Goal: Task Accomplishment & Management: Manage account settings

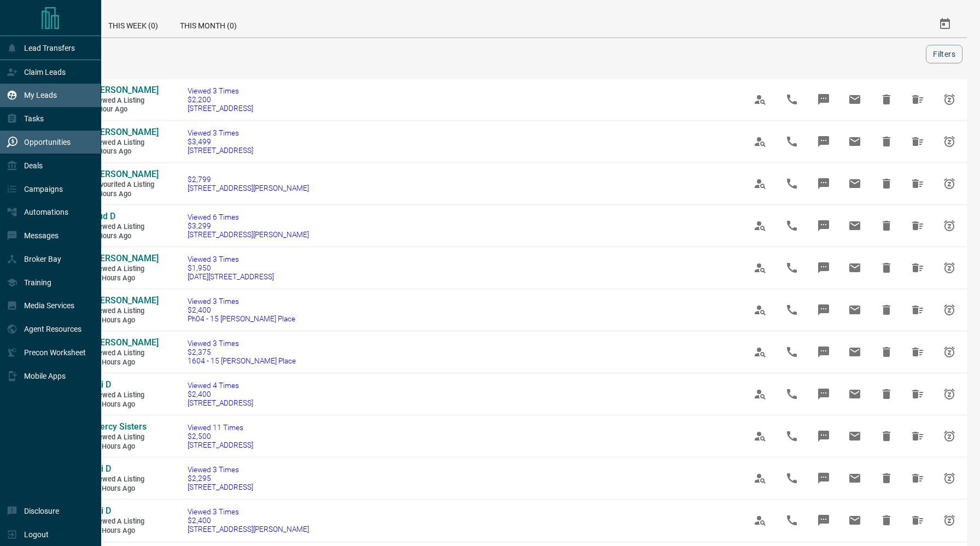
click at [30, 86] on div "My Leads" at bounding box center [50, 96] width 101 height 24
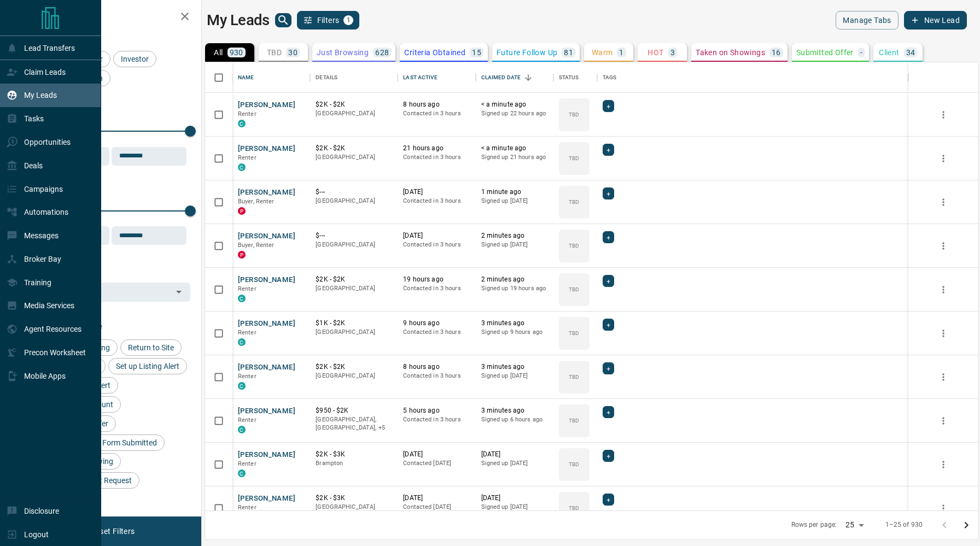
scroll to position [448, 773]
click at [51, 71] on p "Claim Leads" at bounding box center [45, 72] width 42 height 9
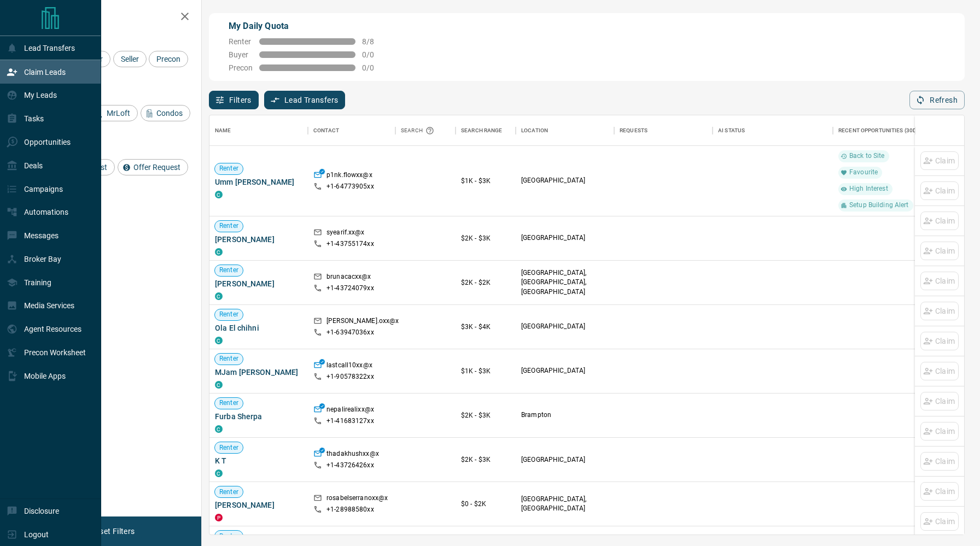
scroll to position [420, 755]
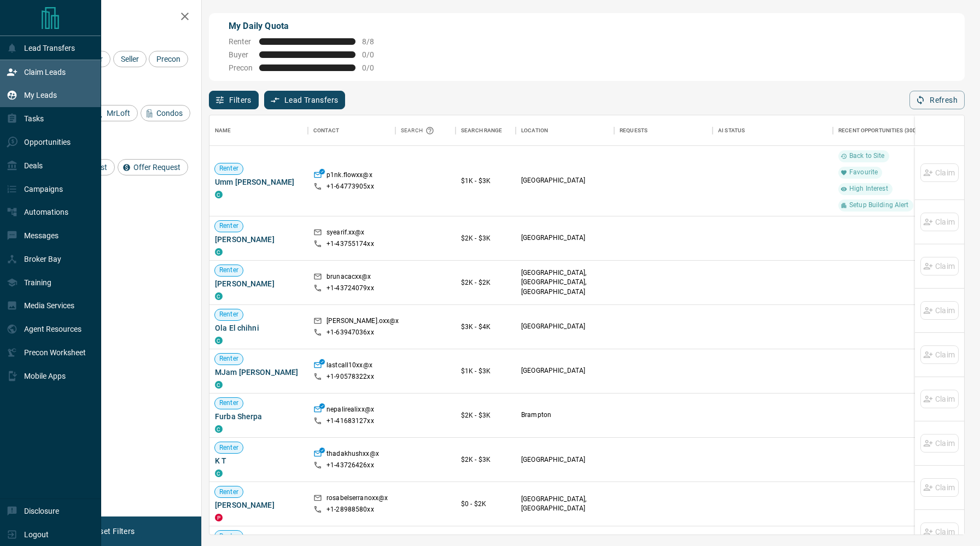
click at [79, 85] on div "My Leads" at bounding box center [50, 96] width 101 height 24
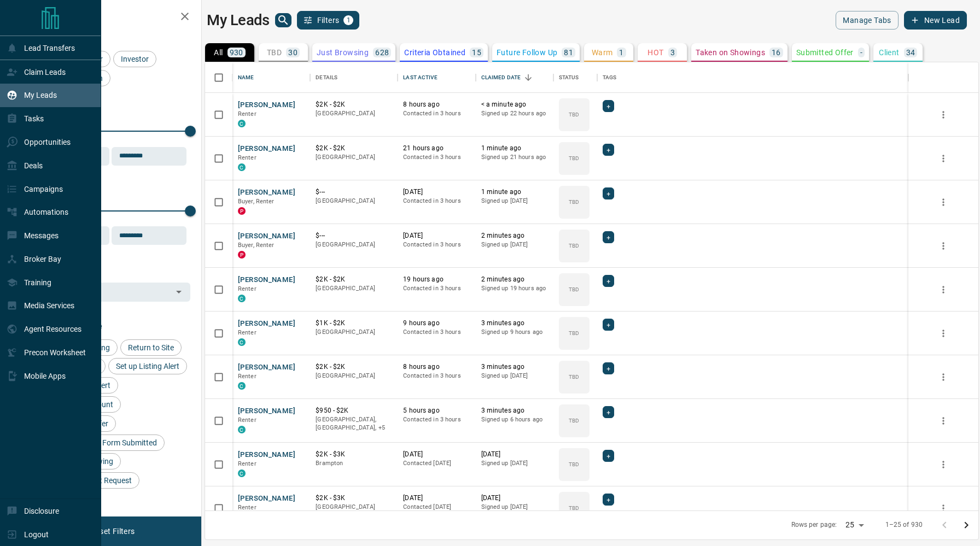
scroll to position [448, 773]
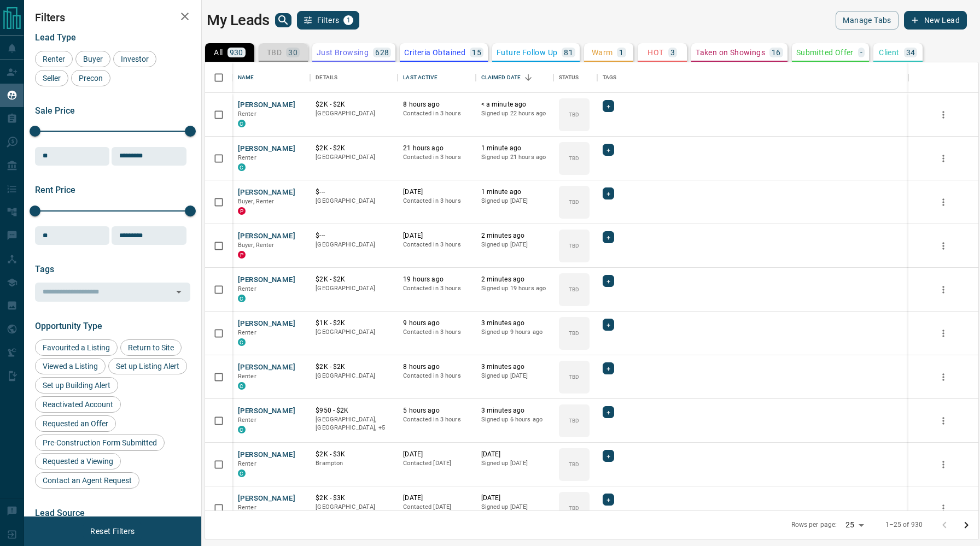
click at [276, 56] on p "TBD" at bounding box center [274, 53] width 15 height 8
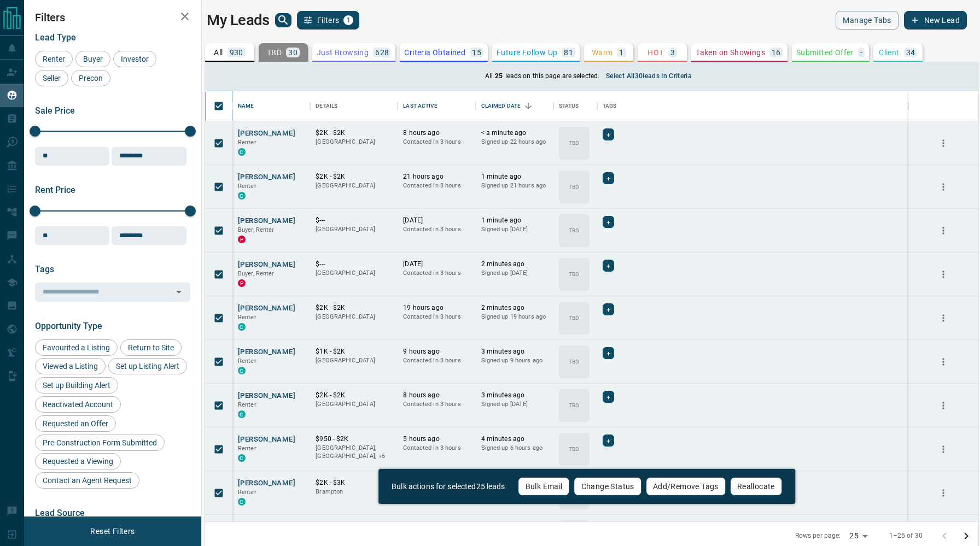
scroll to position [431, 773]
click at [612, 488] on button "Change Status" at bounding box center [607, 486] width 67 height 19
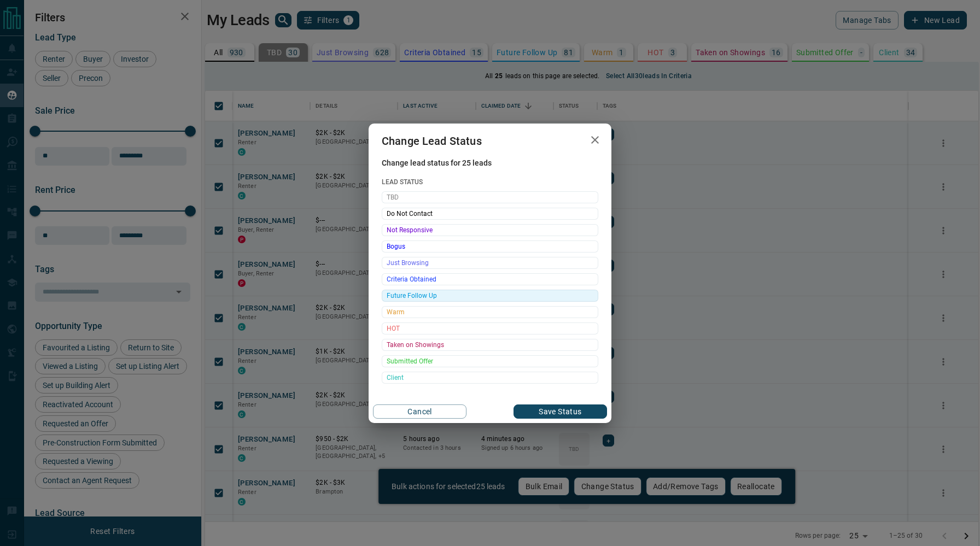
click at [508, 294] on span "Future Follow Up" at bounding box center [490, 295] width 207 height 11
click at [535, 415] on button "Save Status" at bounding box center [561, 412] width 94 height 14
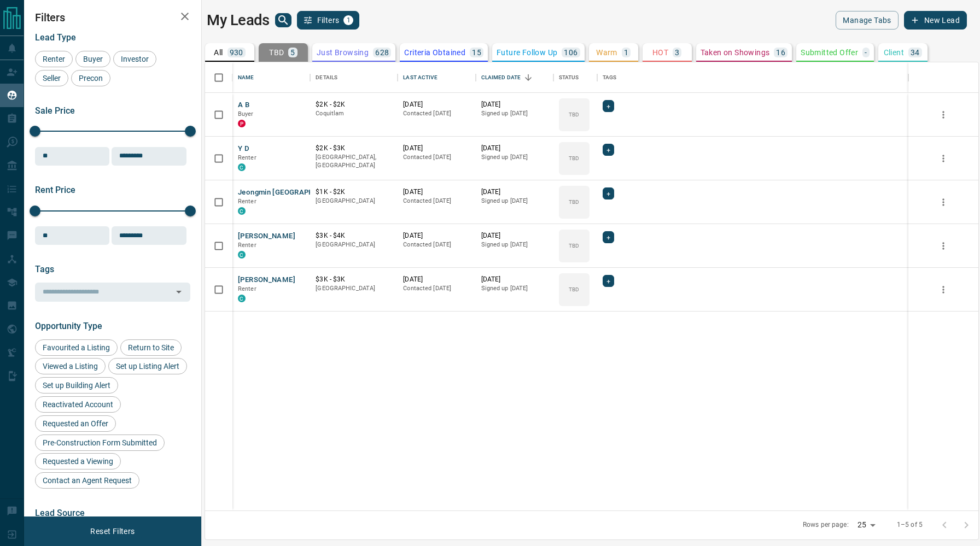
scroll to position [448, 773]
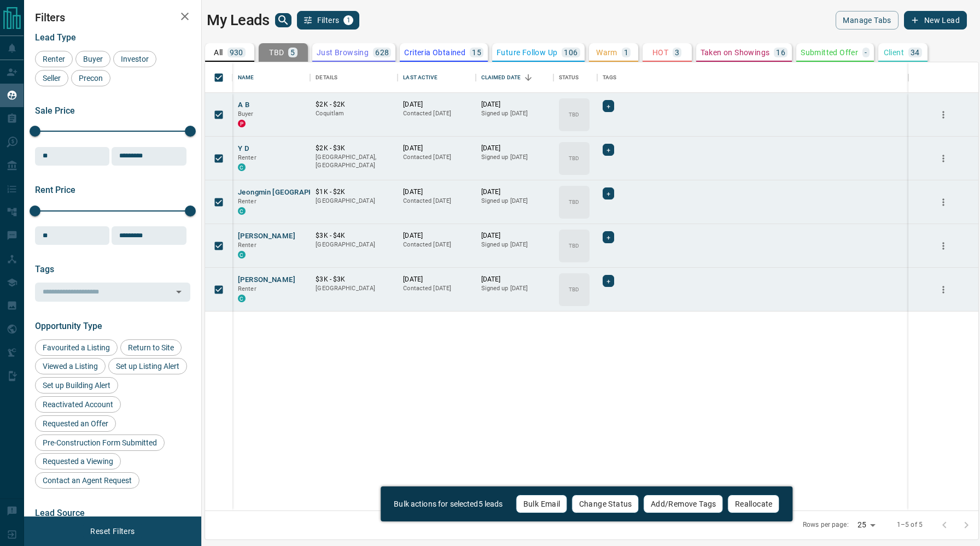
click at [597, 506] on button "Change Status" at bounding box center [605, 504] width 67 height 19
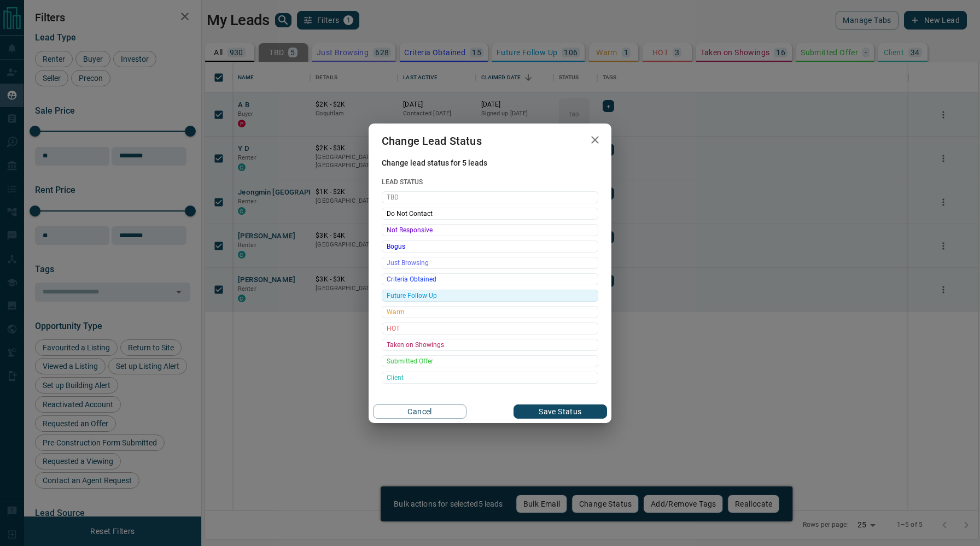
click at [471, 296] on span "Future Follow Up" at bounding box center [490, 295] width 207 height 11
click at [523, 409] on button "Save Status" at bounding box center [561, 412] width 94 height 14
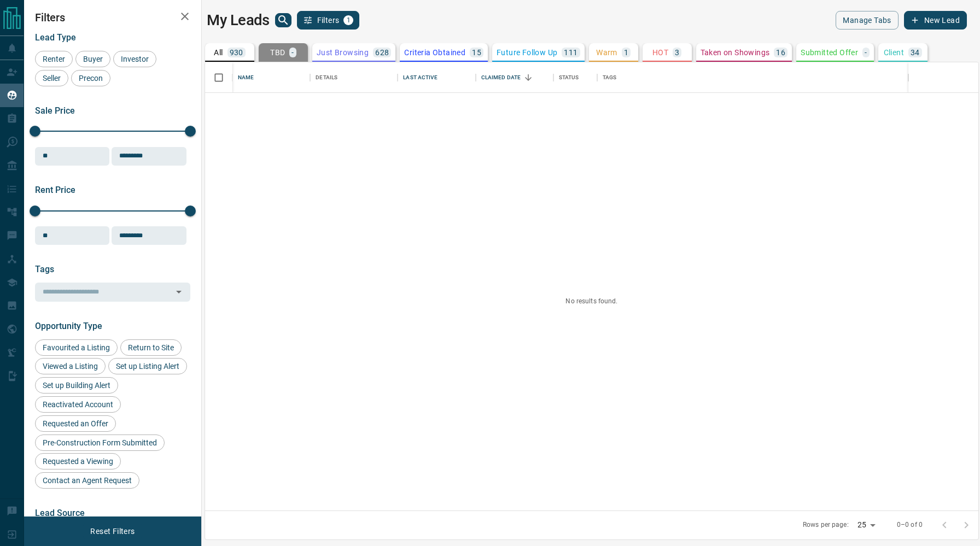
click at [220, 51] on p "All" at bounding box center [218, 53] width 9 height 8
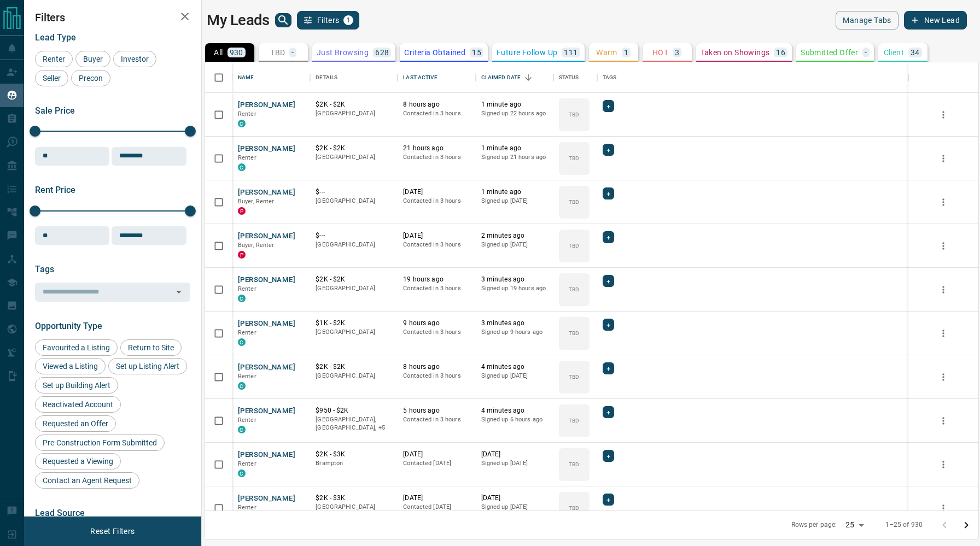
click at [436, 31] on main "My Leads Filters 1 Manage Tabs New Lead All 930 TBD - Do Not Contact - Not Resp…" at bounding box center [587, 266] width 760 height 511
